Goal: Navigation & Orientation: Find specific page/section

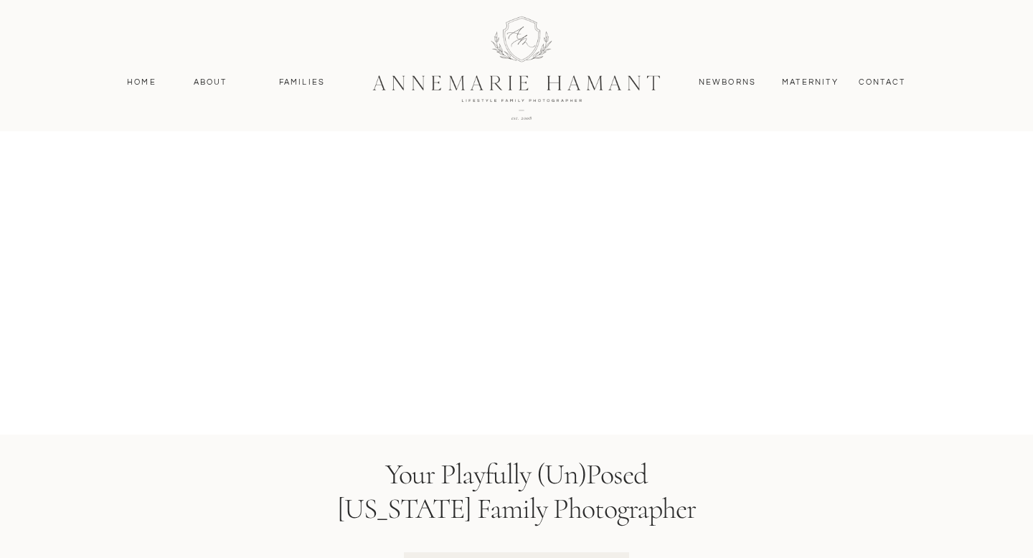
scroll to position [5275, 0]
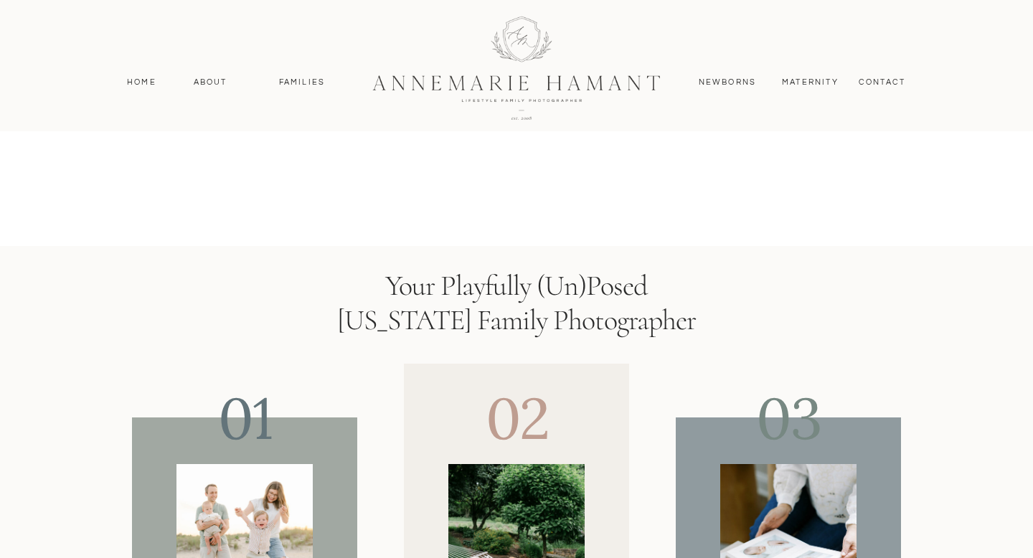
scroll to position [5464, 0]
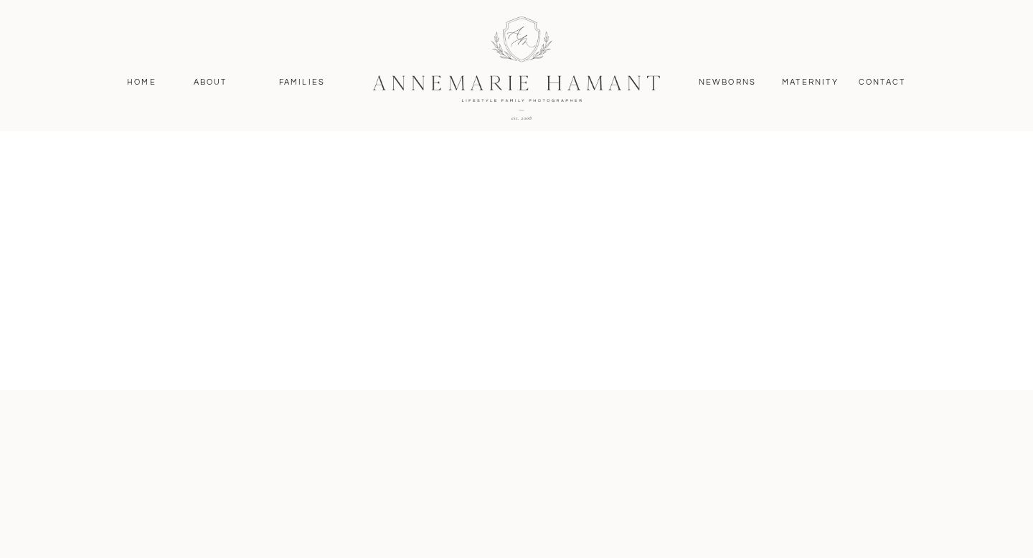
scroll to position [4846, 0]
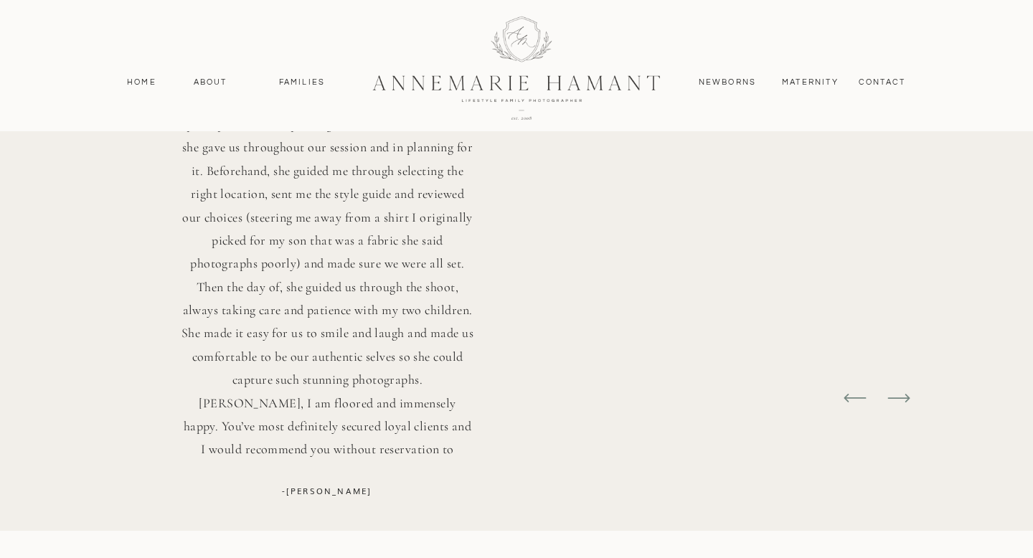
scroll to position [4163, 0]
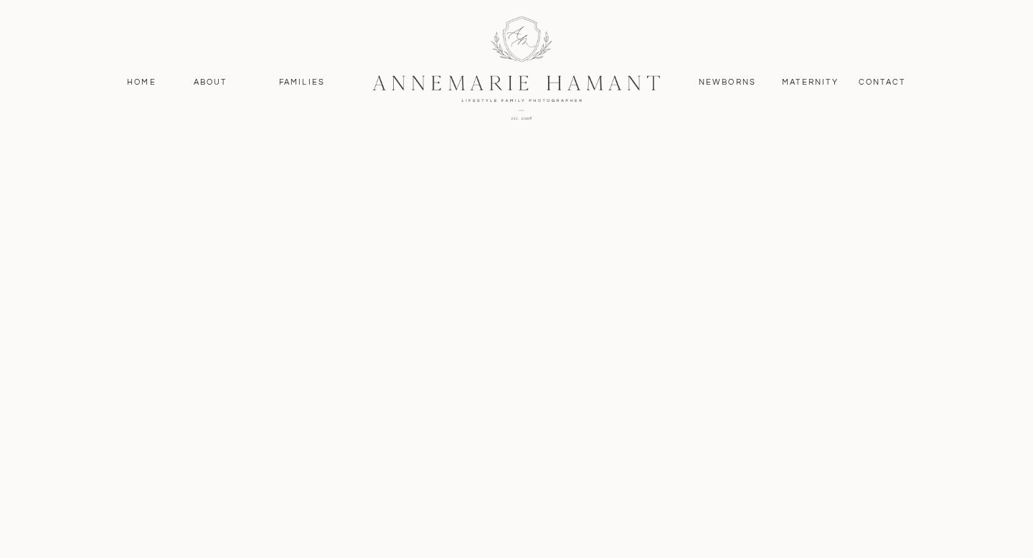
scroll to position [5072, 0]
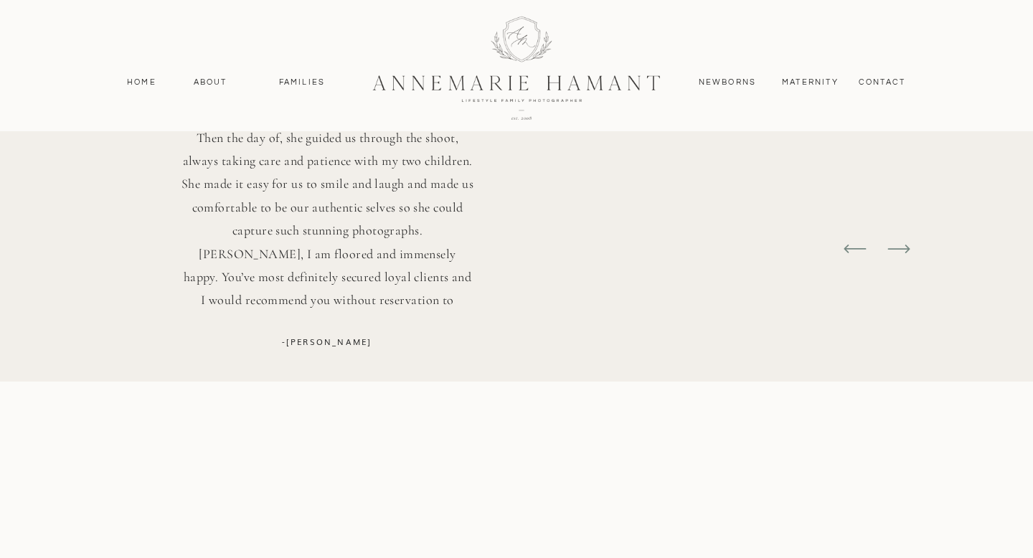
scroll to position [4411, 0]
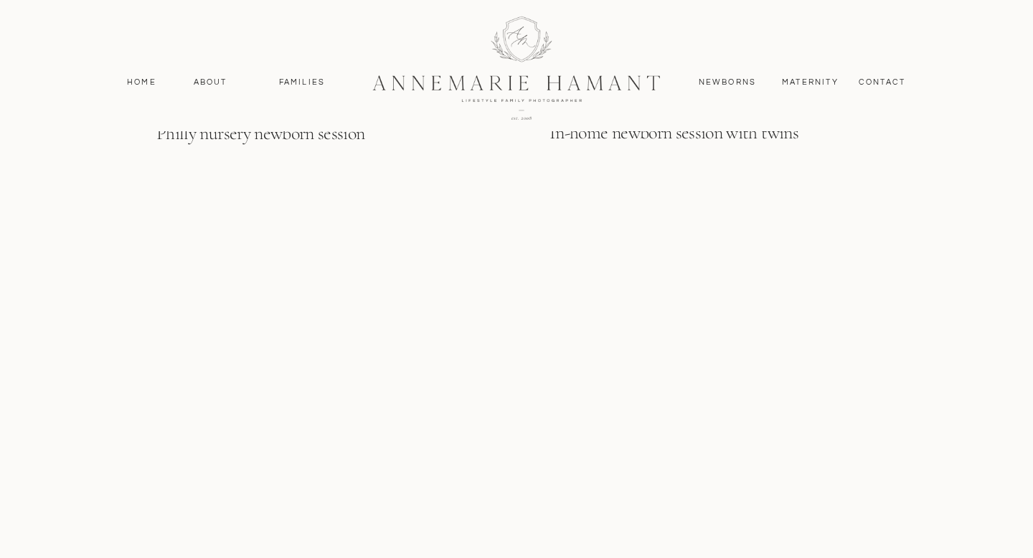
scroll to position [4451, 0]
